Goal: Find specific page/section: Find specific page/section

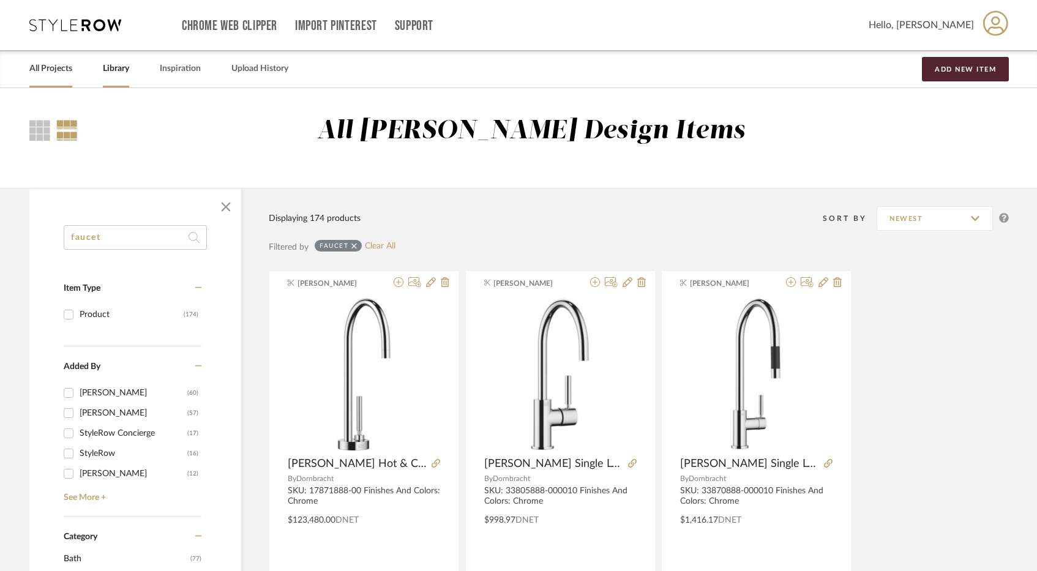
click at [51, 63] on link "All Projects" at bounding box center [50, 69] width 43 height 17
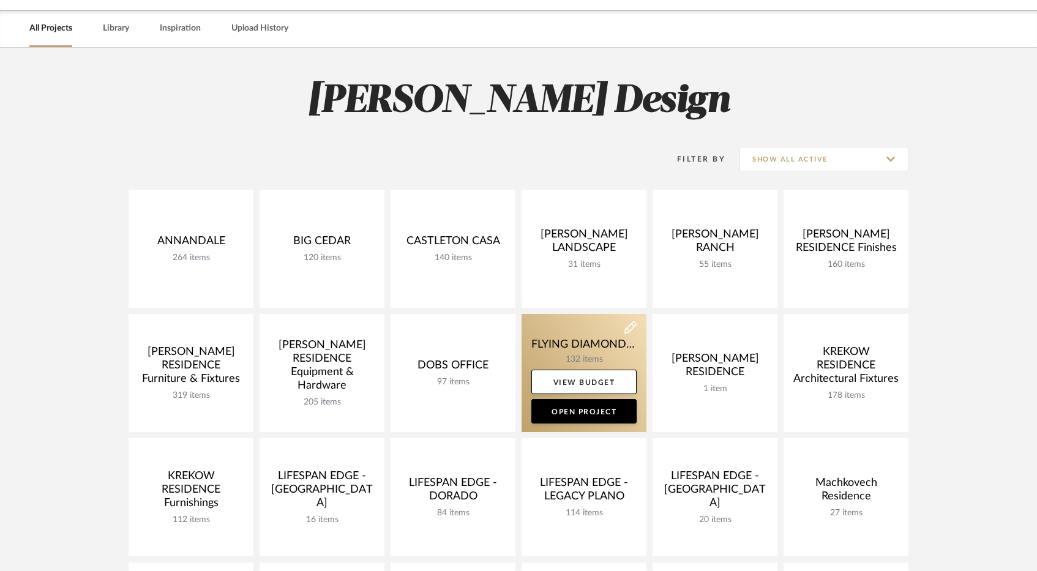
scroll to position [115, 0]
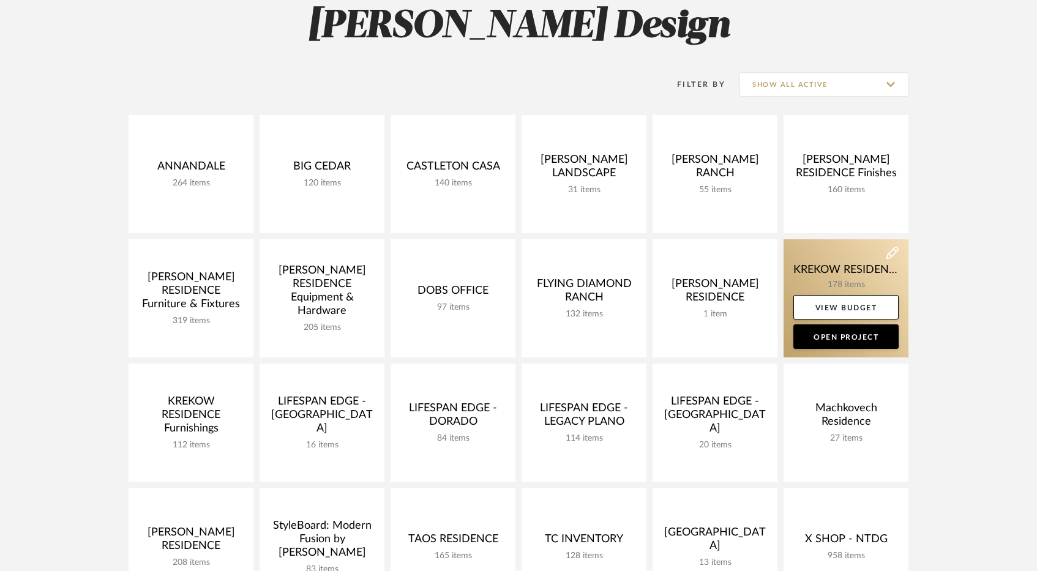
click at [820, 258] on link at bounding box center [846, 298] width 125 height 118
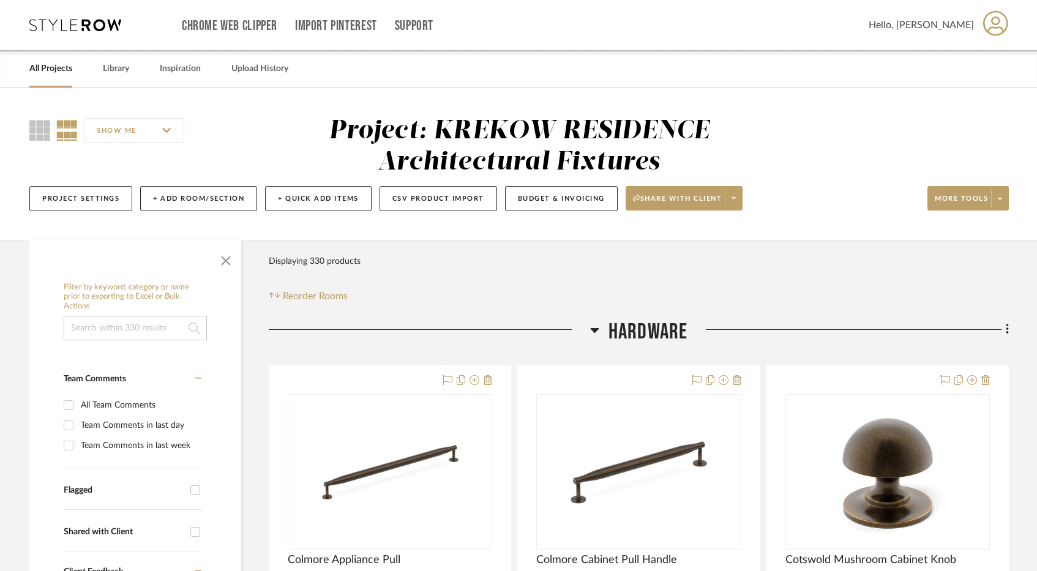
scroll to position [134, 0]
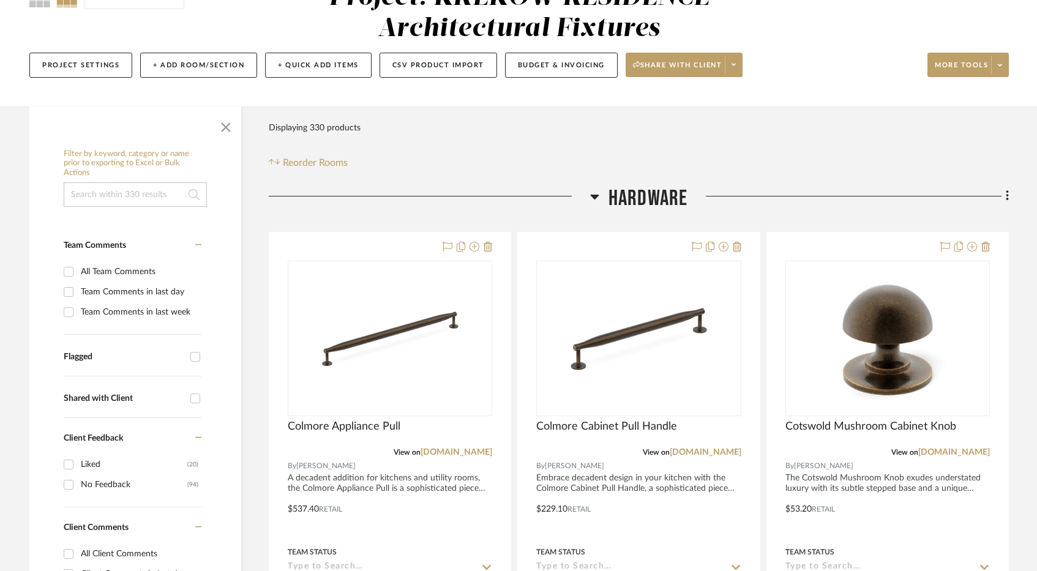
click at [594, 204] on fa-icon at bounding box center [594, 201] width 9 height 18
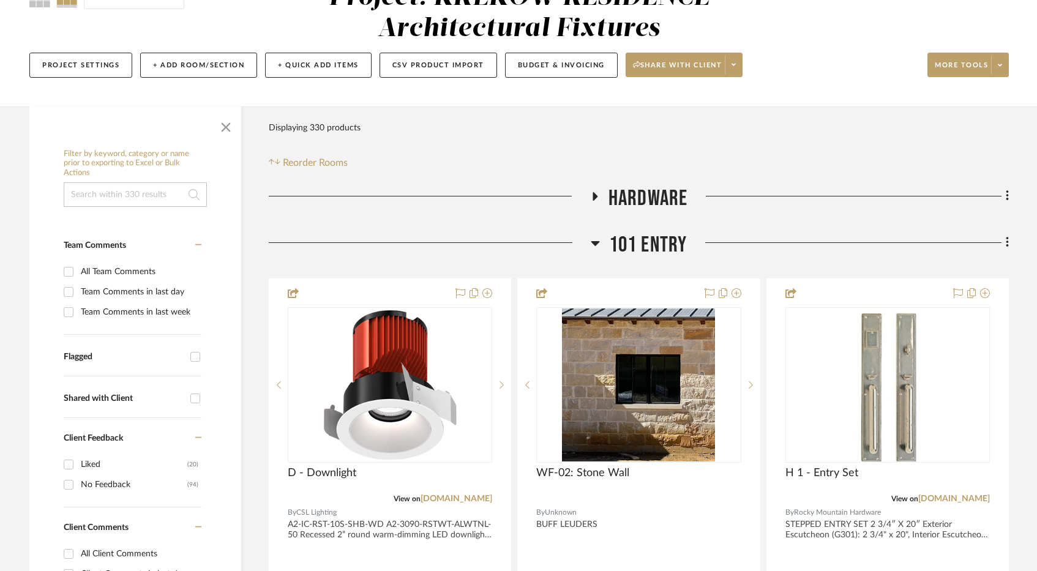
click at [589, 238] on div at bounding box center [430, 247] width 322 height 31
click at [604, 245] on h3 "101 ENTRY" at bounding box center [639, 245] width 97 height 26
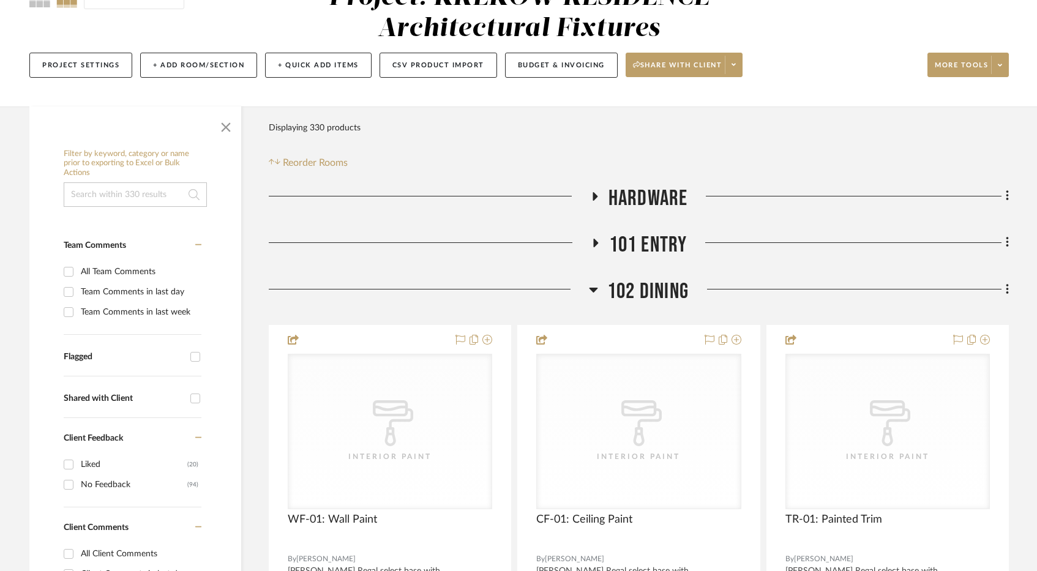
click at [615, 289] on span "102 DINING" at bounding box center [648, 292] width 81 height 26
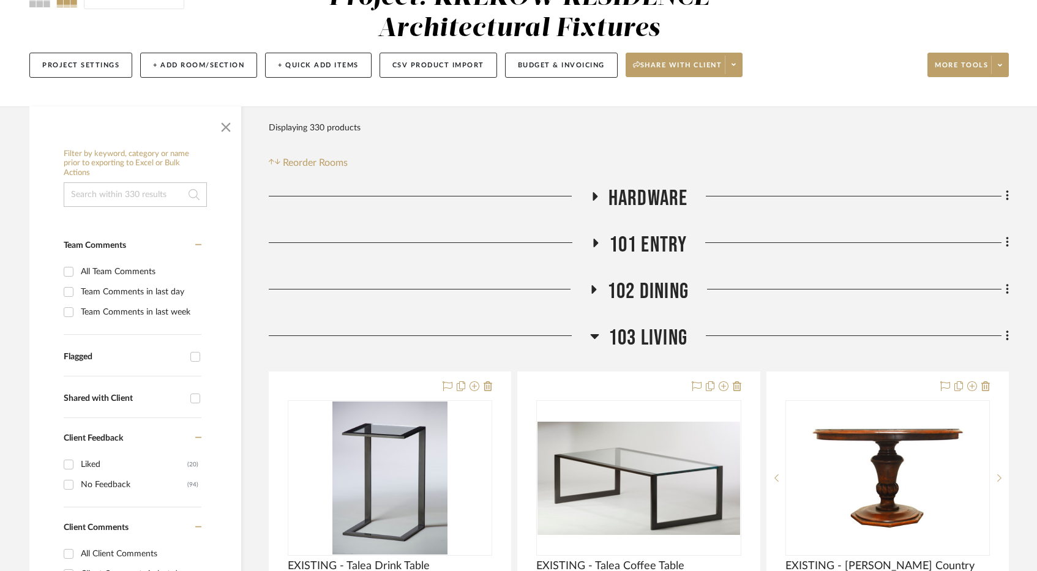
click at [619, 329] on span "103 LIVING" at bounding box center [648, 338] width 79 height 26
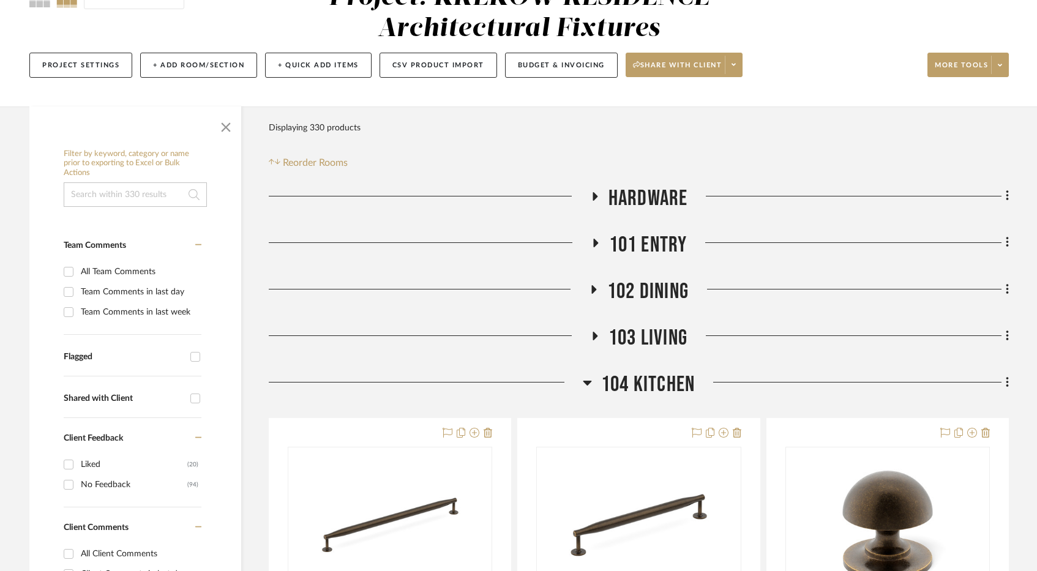
click at [633, 383] on span "104 KITCHEN" at bounding box center [648, 385] width 94 height 26
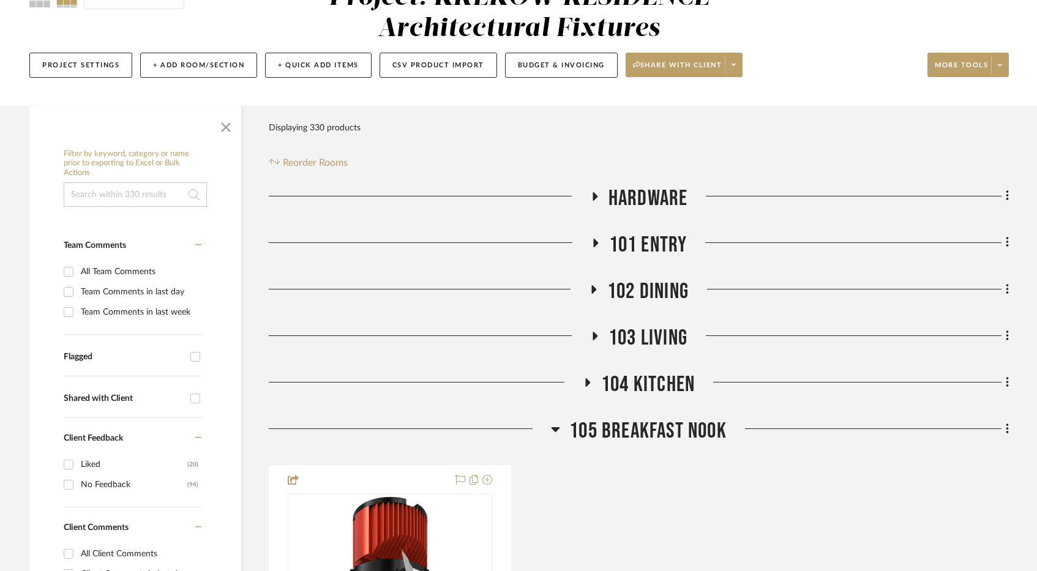
click at [635, 430] on span "105 BREAKFAST NOOK" at bounding box center [648, 431] width 157 height 26
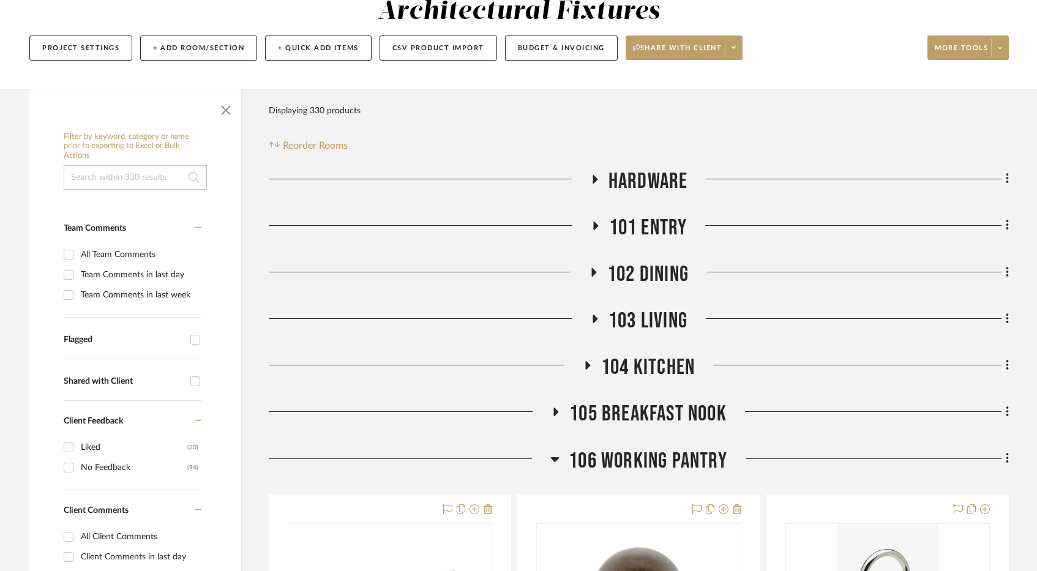
scroll to position [249, 0]
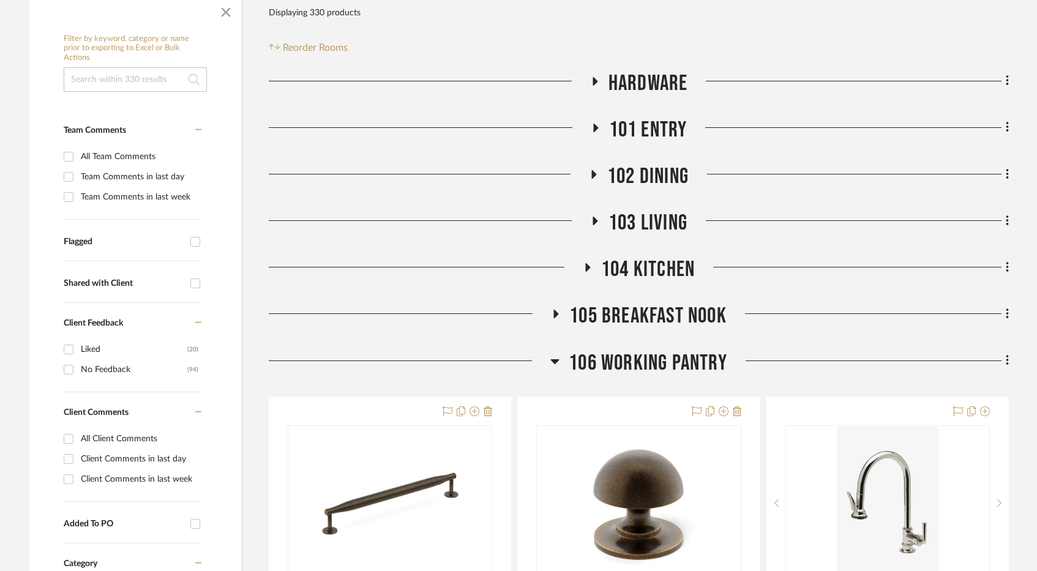
click at [645, 364] on span "106 WORKING PANTRY" at bounding box center [648, 363] width 159 height 26
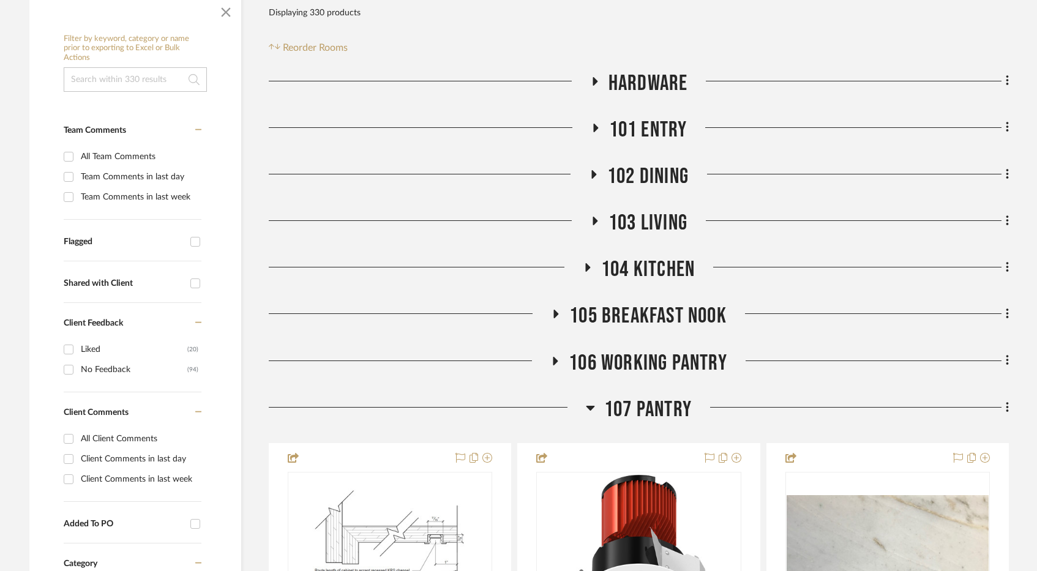
click at [649, 408] on span "107 PANTRY" at bounding box center [648, 410] width 88 height 26
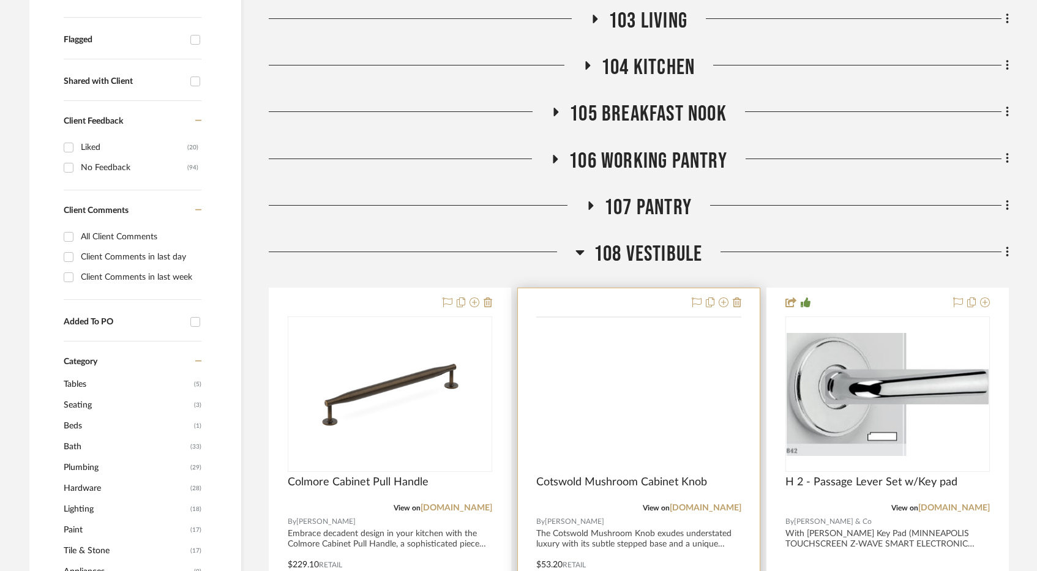
scroll to position [494, 0]
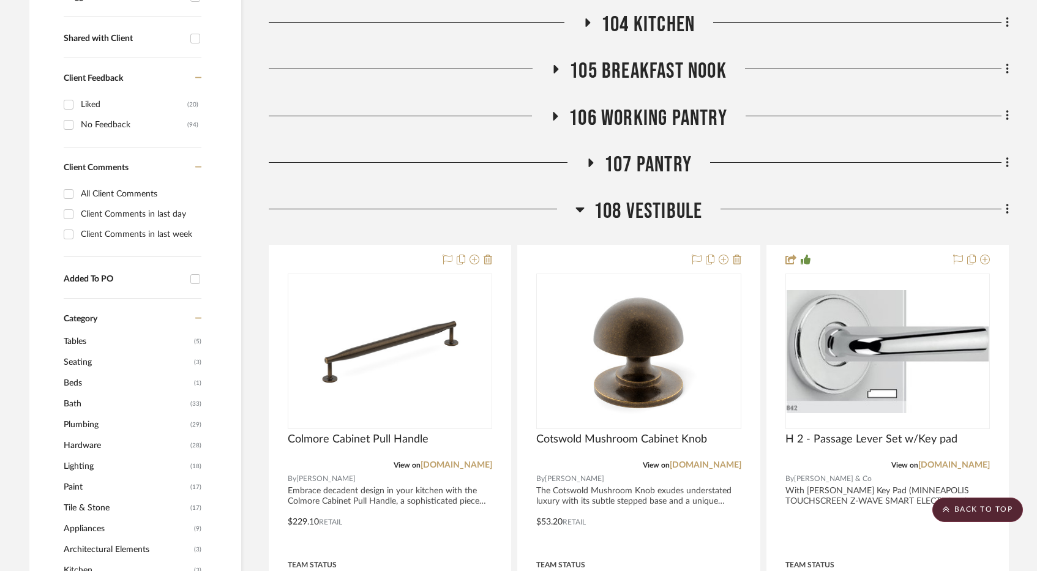
click at [629, 209] on span "108 VESTIBULE" at bounding box center [648, 211] width 109 height 26
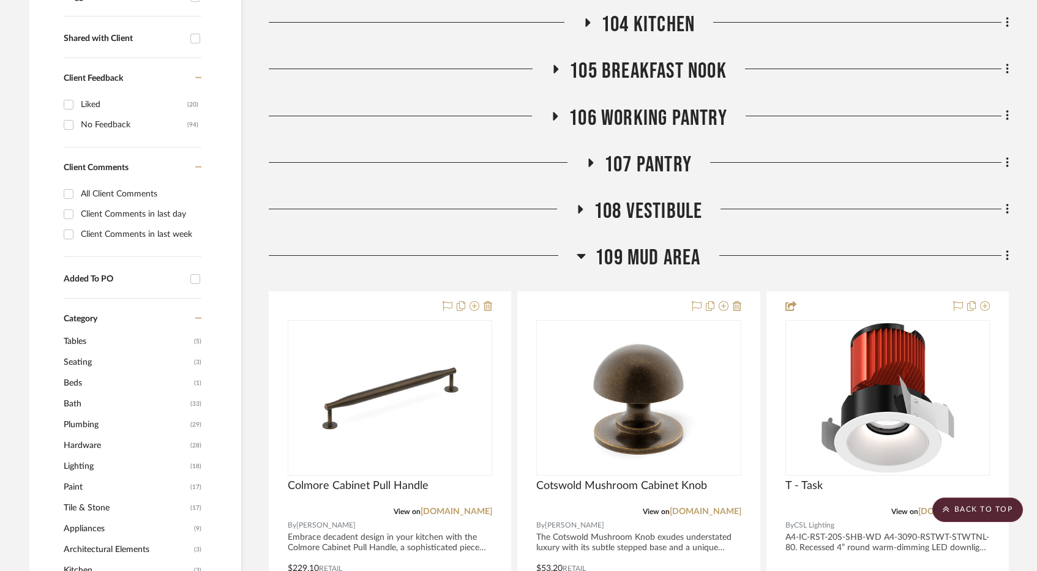
click at [636, 251] on span "109 MUD AREA" at bounding box center [647, 258] width 105 height 26
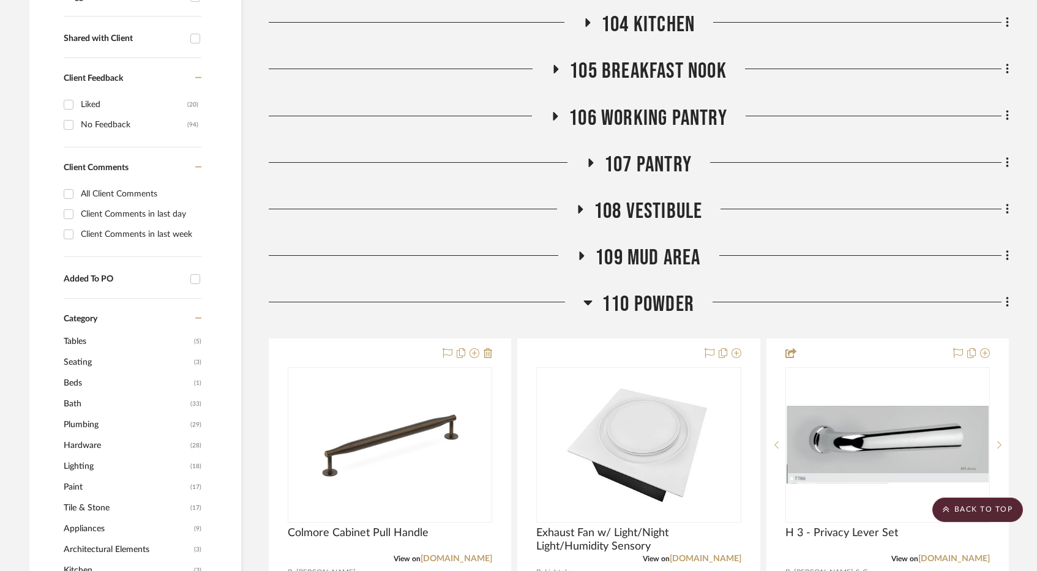
click at [640, 306] on span "110 POWDER" at bounding box center [648, 305] width 92 height 26
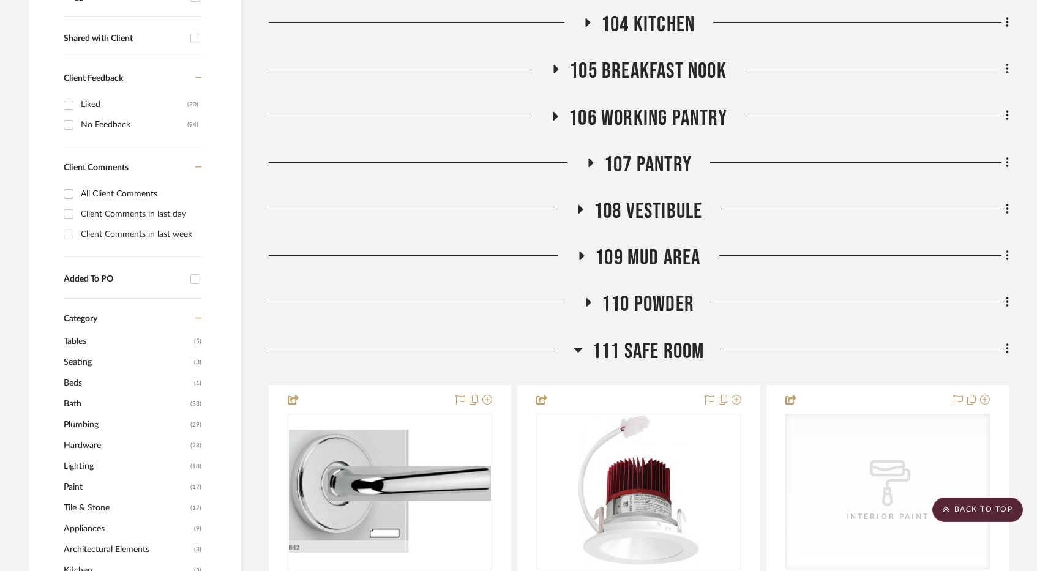
click at [658, 355] on span "111 SAFE ROOM" at bounding box center [648, 352] width 113 height 26
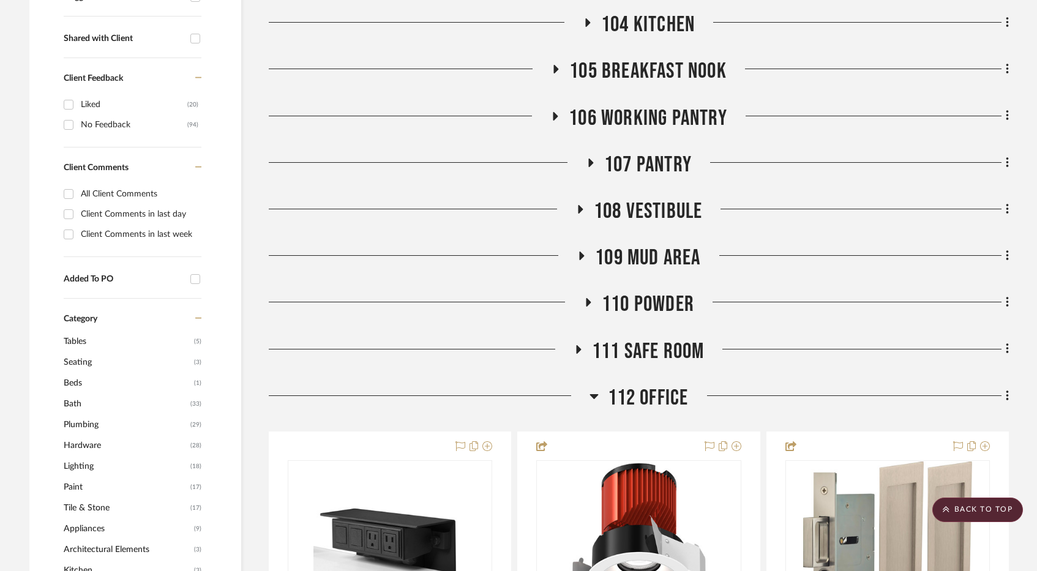
click at [658, 404] on span "112 OFFICE" at bounding box center [648, 398] width 81 height 26
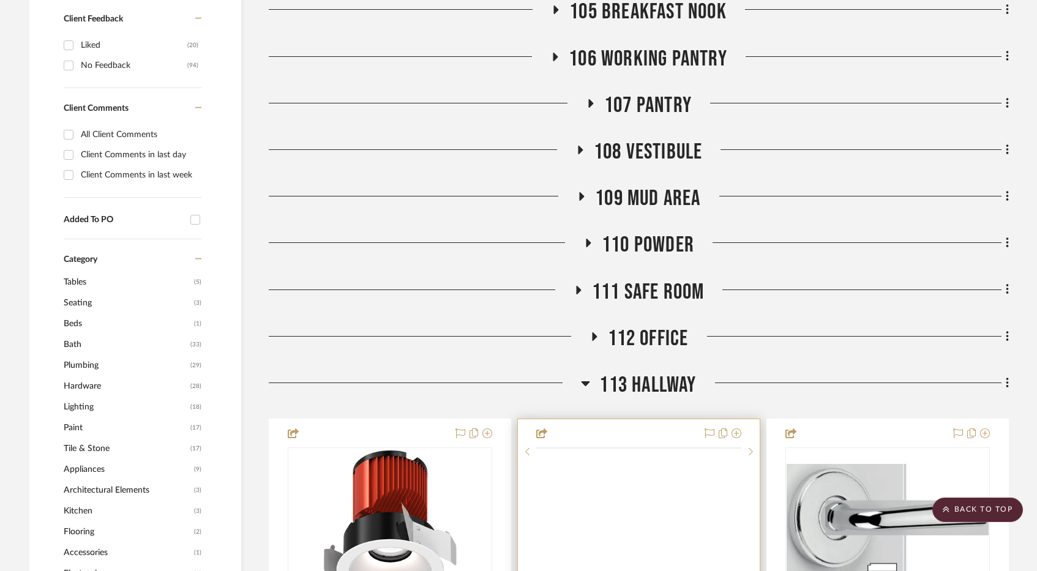
scroll to position [621, 0]
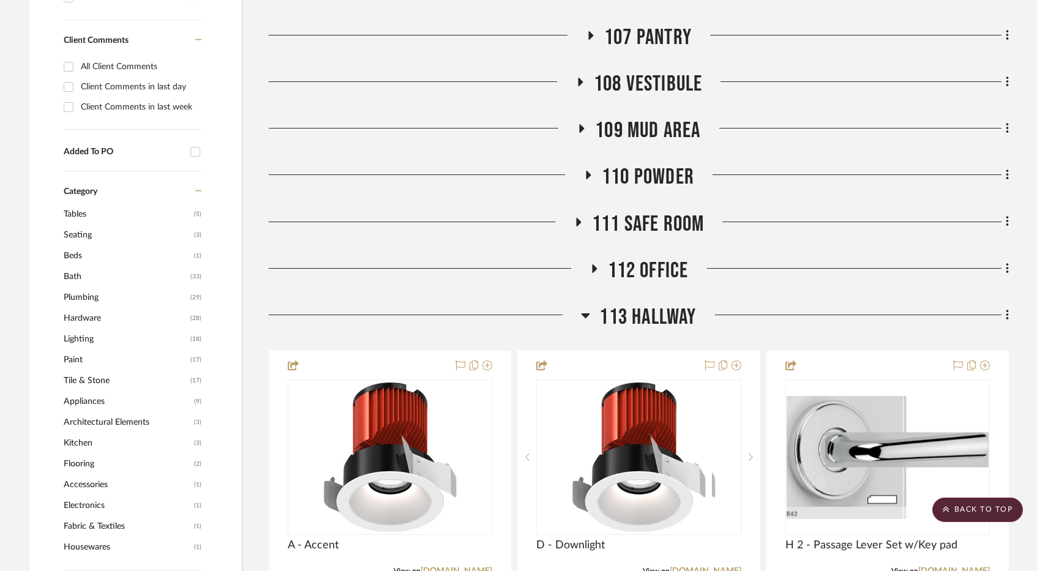
click at [660, 315] on span "113 HALLWAY" at bounding box center [648, 317] width 97 height 26
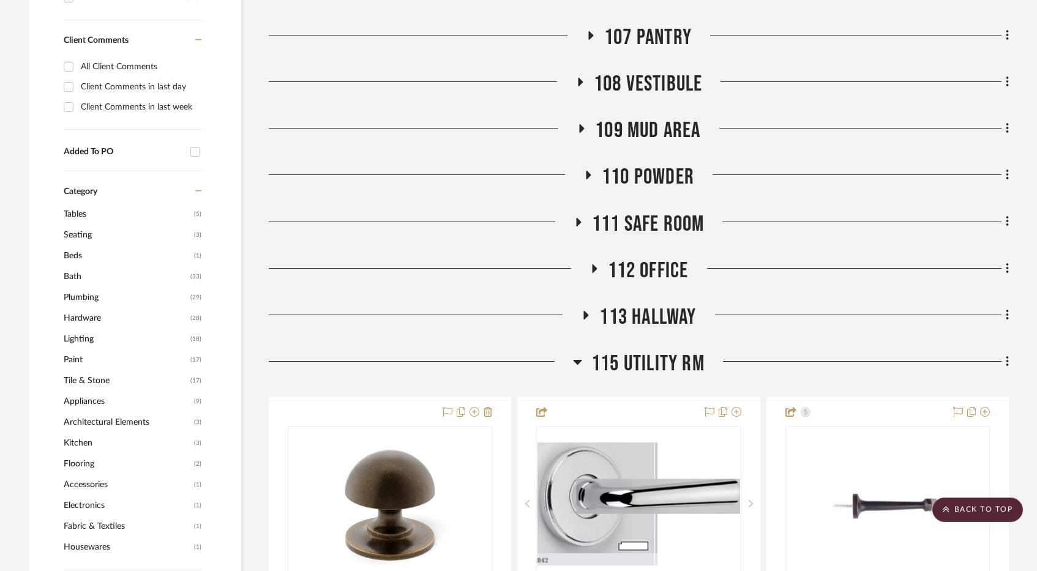
click at [658, 361] on span "115 UTILITY RM" at bounding box center [648, 364] width 113 height 26
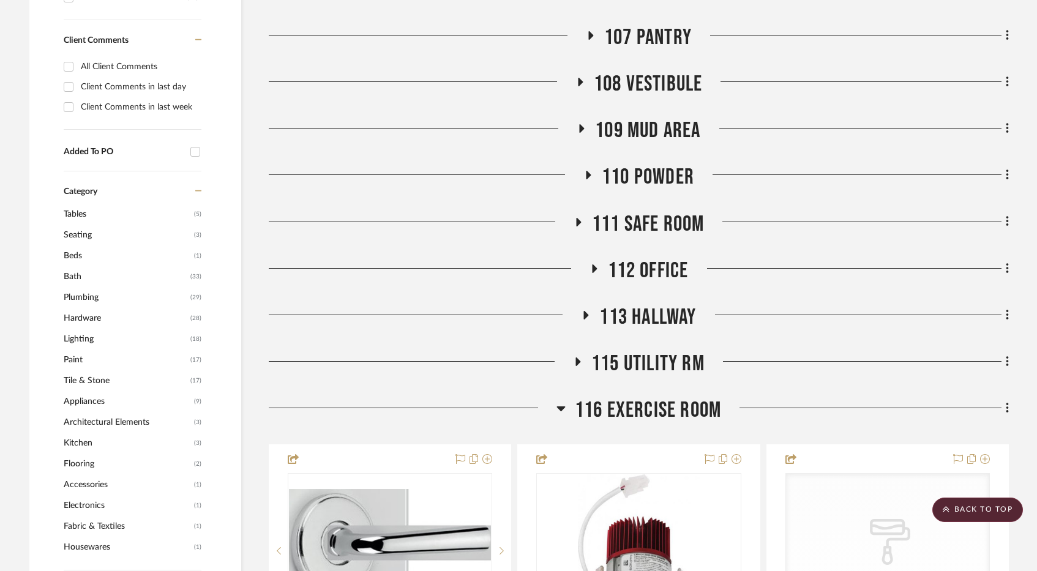
scroll to position [759, 0]
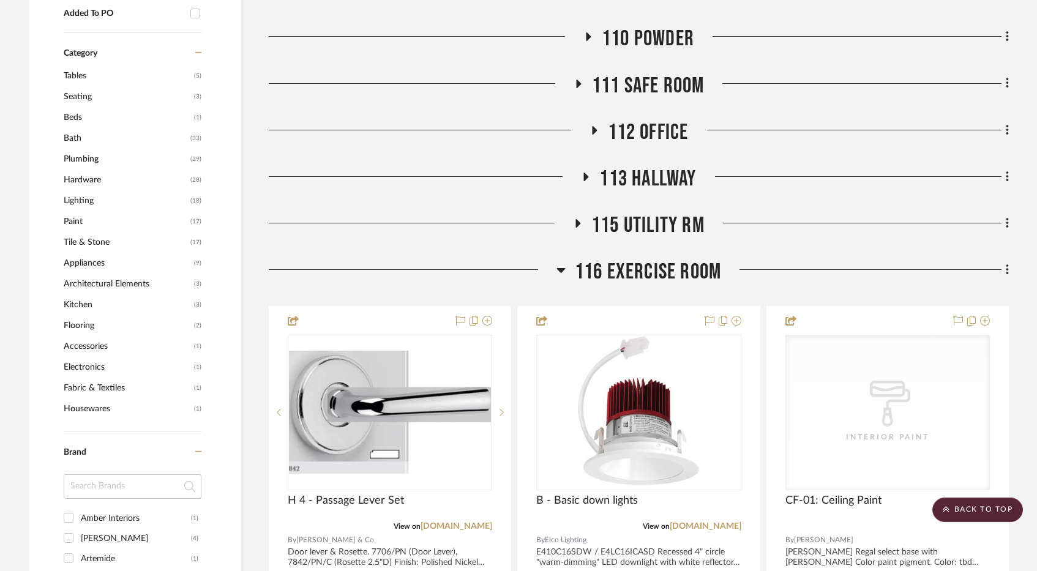
click at [657, 268] on span "116 EXERCISE ROOM" at bounding box center [648, 272] width 146 height 26
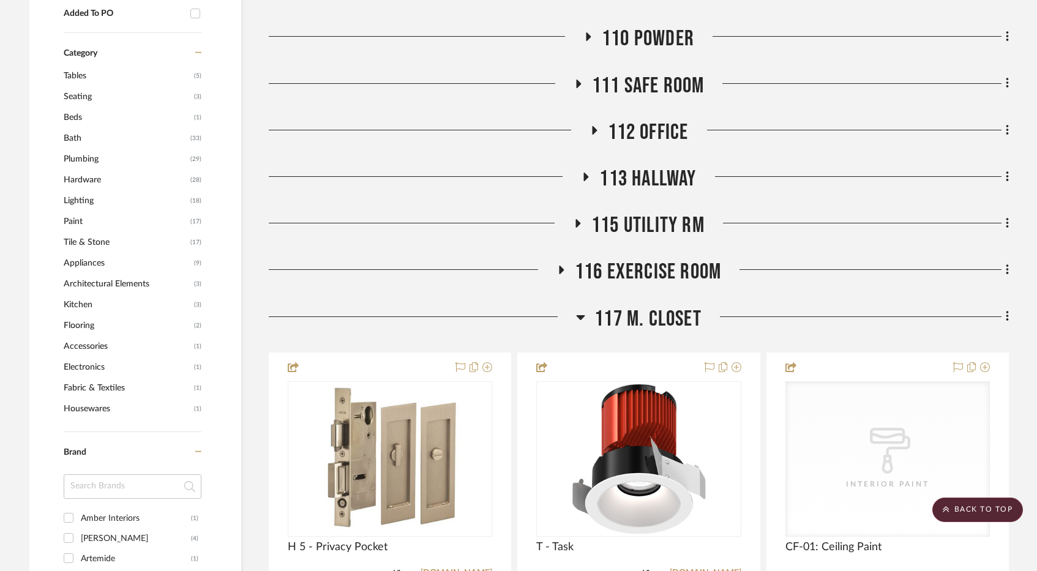
click at [668, 317] on span "117 M. CLOSET" at bounding box center [648, 319] width 107 height 26
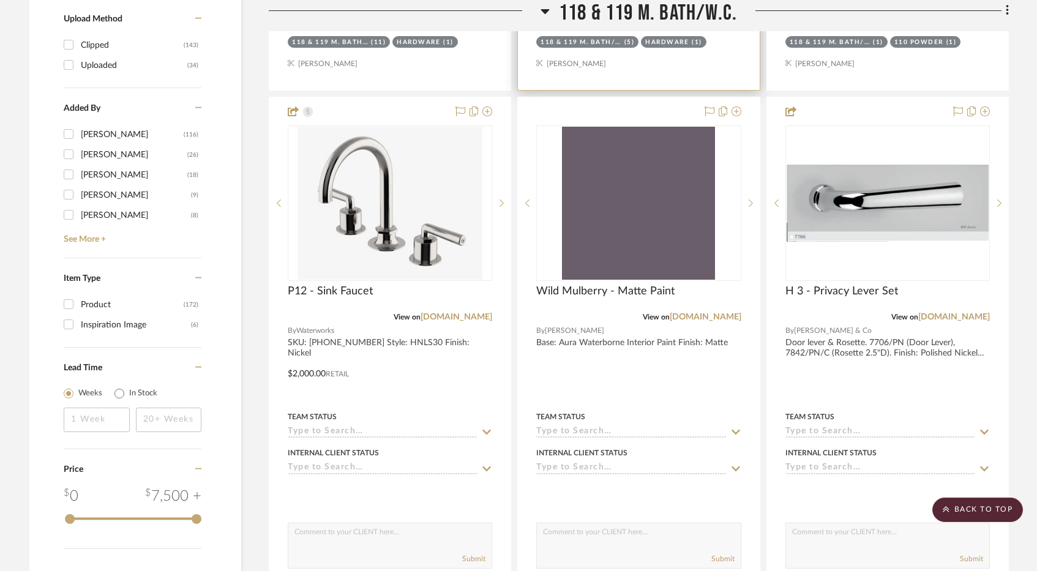
scroll to position [1613, 0]
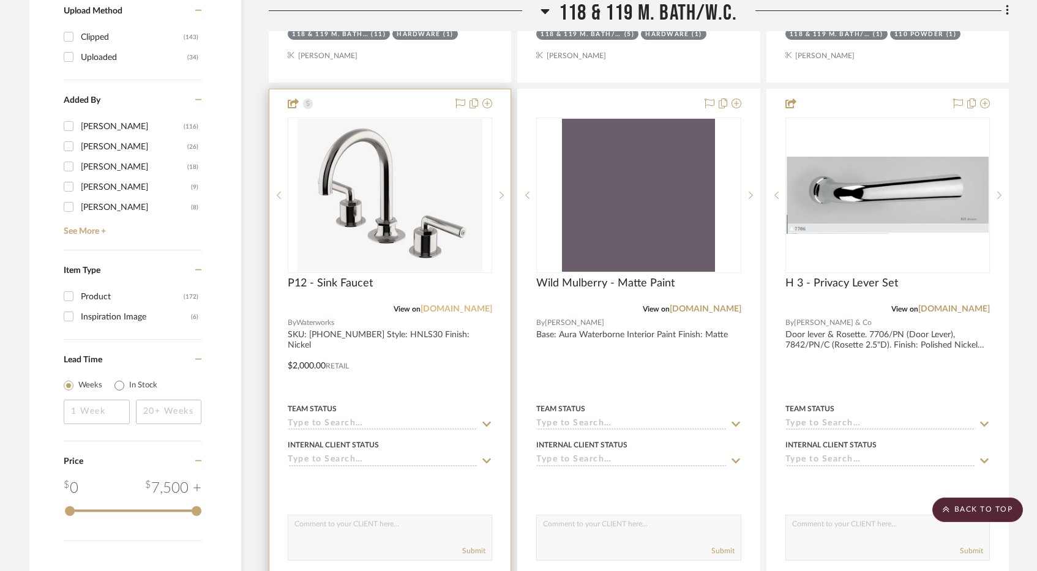
click at [474, 310] on link "[DOMAIN_NAME]" at bounding box center [457, 309] width 72 height 9
click at [373, 323] on div at bounding box center [389, 357] width 241 height 536
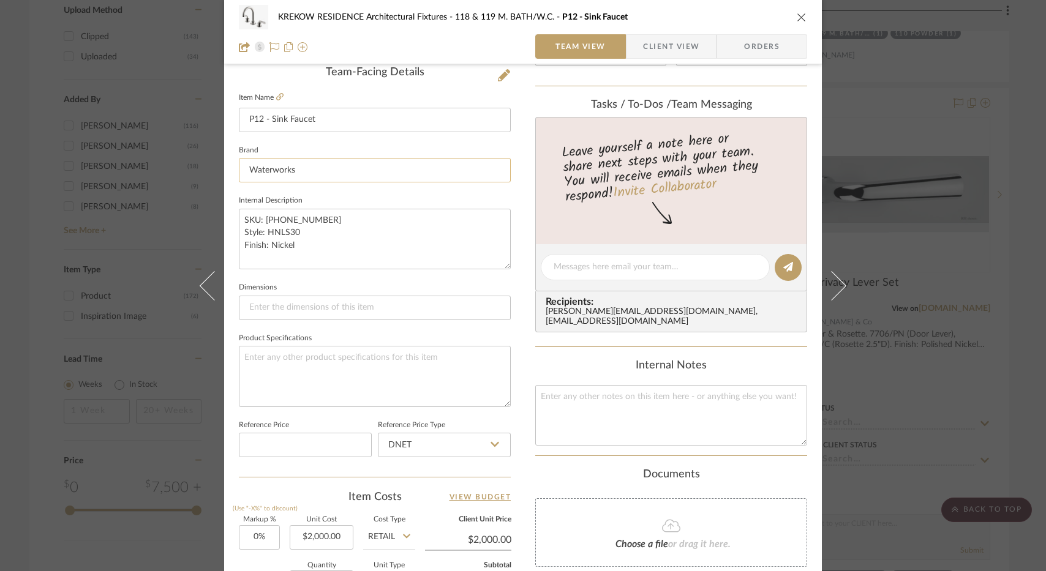
scroll to position [40, 0]
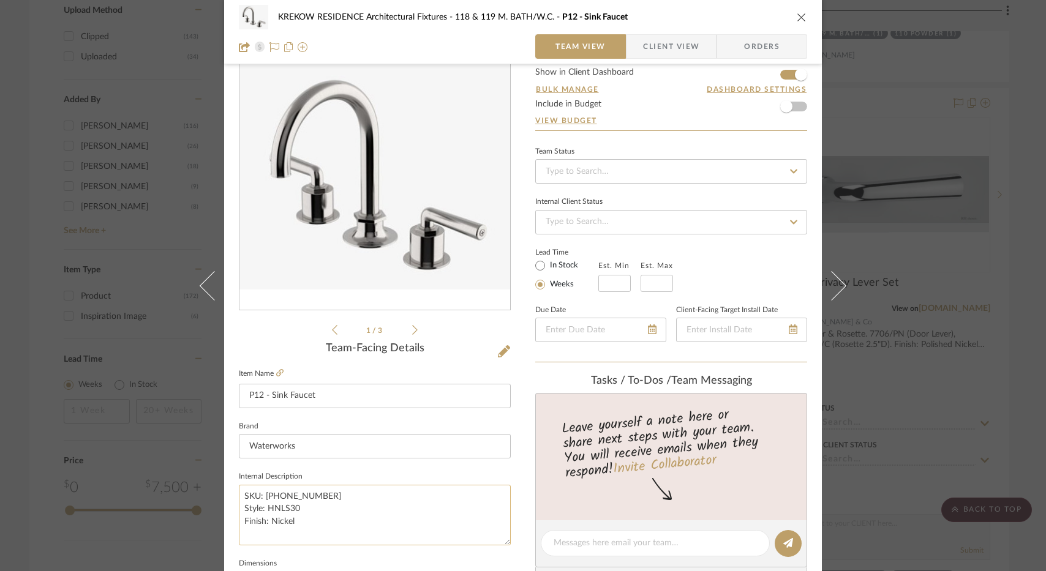
click at [260, 492] on textarea "SKU: [PHONE_NUMBER] Style: HNLS30 Finish: Nickel" at bounding box center [375, 515] width 272 height 61
drag, startPoint x: 261, startPoint y: 494, endPoint x: 366, endPoint y: 491, distance: 105.4
click at [366, 491] on textarea "SKU: [PHONE_NUMBER] Style: HNLS30 Finish: Nickel" at bounding box center [375, 515] width 272 height 61
